Goal: Check status: Check status

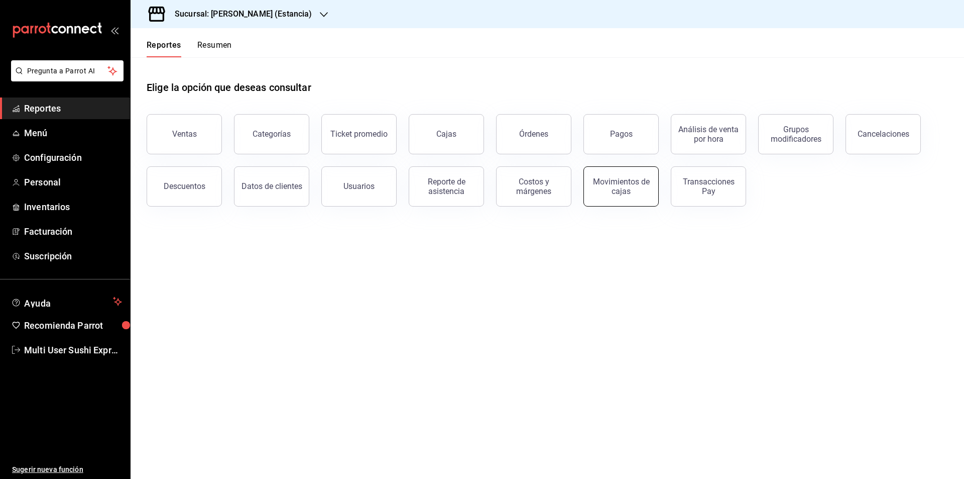
click at [617, 197] on button "Movimientos de cajas" at bounding box center [621, 186] width 75 height 40
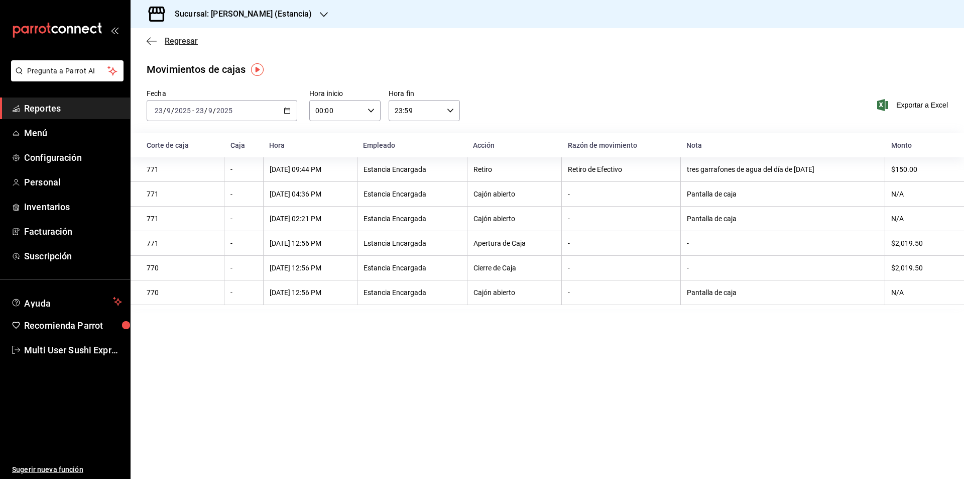
click at [147, 44] on icon "button" at bounding box center [152, 41] width 10 height 9
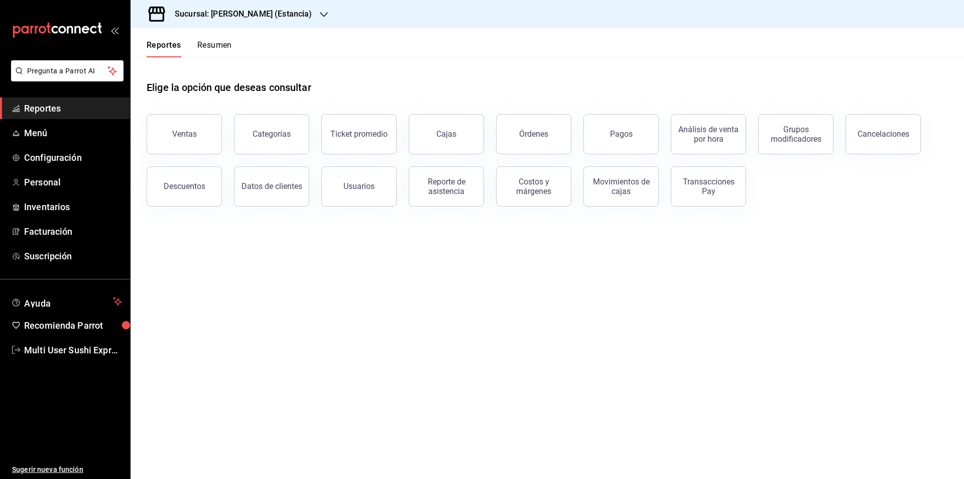
click at [205, 45] on button "Resumen" at bounding box center [214, 48] width 35 height 17
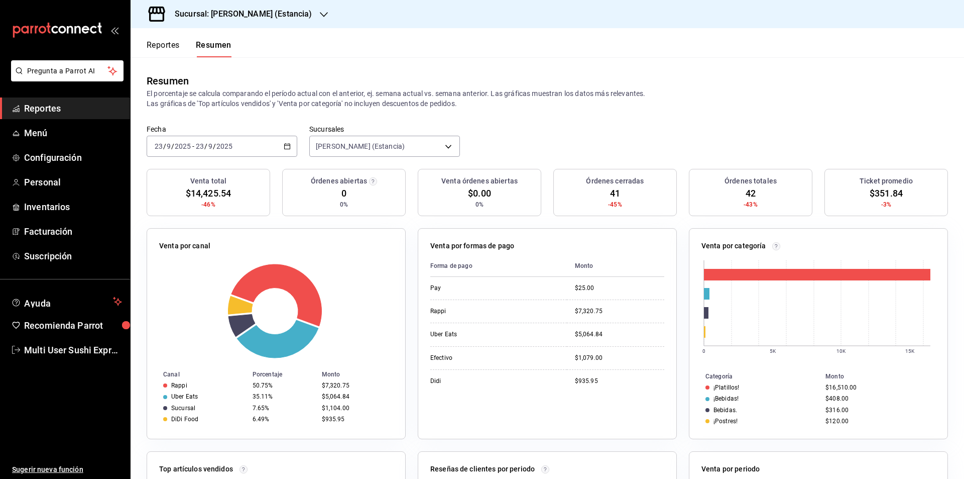
click at [287, 147] on icon "button" at bounding box center [287, 146] width 7 height 7
click at [194, 284] on li "Rango de fechas" at bounding box center [194, 289] width 94 height 23
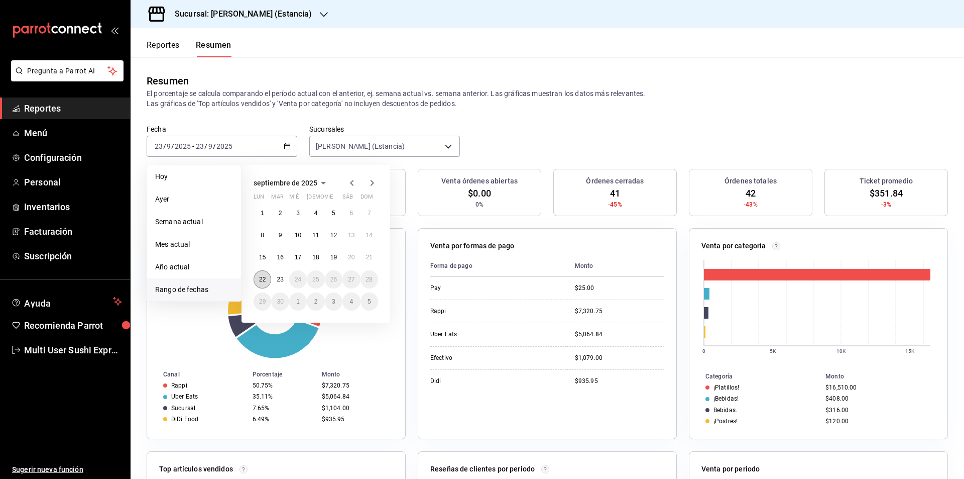
click at [265, 279] on abbr "22" at bounding box center [262, 279] width 7 height 7
